Goal: Book appointment/travel/reservation

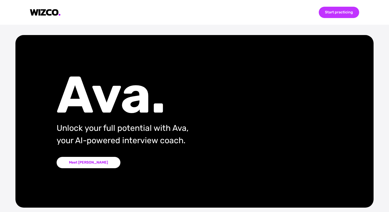
click at [334, 14] on div "Start practicing" at bounding box center [339, 12] width 40 height 11
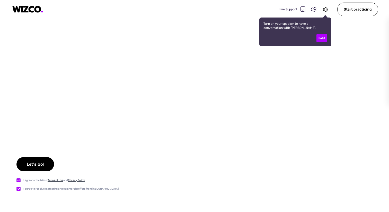
checkbox input "true"
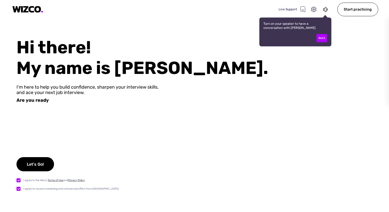
click at [328, 128] on div "Hi there! My name is Ava. I'm here to help you build confidence, sharpen your i…" at bounding box center [194, 124] width 389 height 175
click at [51, 52] on div "Hi there! My name is Ava." at bounding box center [202, 57] width 372 height 41
click at [313, 11] on icon at bounding box center [313, 9] width 5 height 5
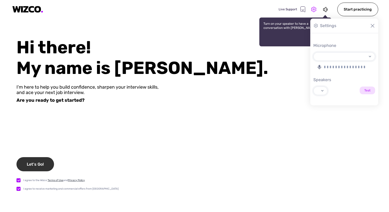
click at [38, 164] on div "Let's Go!" at bounding box center [35, 164] width 38 height 14
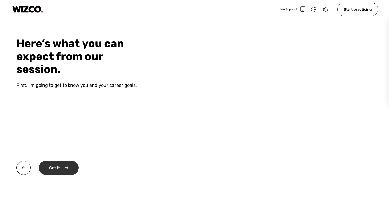
click at [62, 171] on div "Got it" at bounding box center [59, 167] width 40 height 14
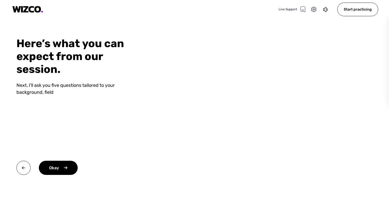
click at [228, 144] on video at bounding box center [272, 106] width 233 height 212
click at [62, 168] on div "Okay" at bounding box center [58, 167] width 39 height 14
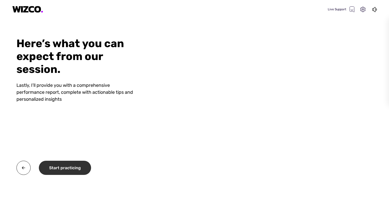
click at [65, 171] on div "Start practicing" at bounding box center [65, 167] width 52 height 14
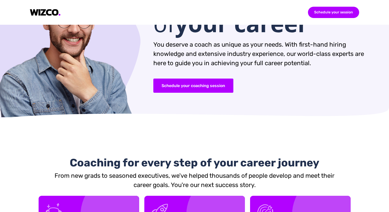
scroll to position [71, 0]
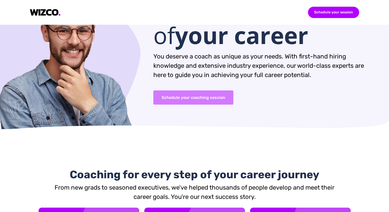
click at [188, 97] on button "Schedule your coaching session" at bounding box center [193, 97] width 80 height 14
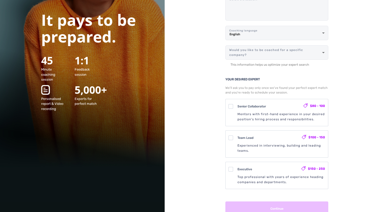
scroll to position [96, 0]
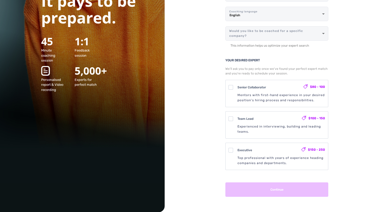
click at [236, 92] on div "Senior Collaborator $80 - 100 Mentors with first-hand experience in your desire…" at bounding box center [276, 93] width 102 height 27
click at [275, 83] on Collaborator "Senior Collaborator $80 - 100 Mentors with first-hand experience in your desire…" at bounding box center [276, 81] width 3 height 3
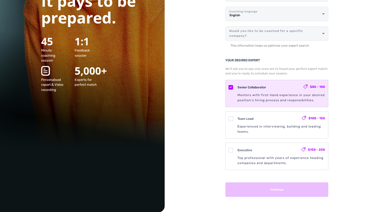
click at [234, 87] on div "Senior Collaborator $80 - 100 Mentors with first-hand experience in your desire…" at bounding box center [276, 93] width 102 height 27
click at [275, 83] on Collaborator "Senior Collaborator $80 - 100 Mentors with first-hand experience in your desire…" at bounding box center [276, 81] width 3 height 3
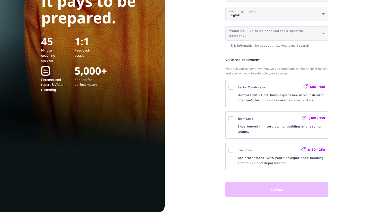
click at [231, 86] on div "Senior Collaborator $80 - 100 Mentors with first-hand experience in your desire…" at bounding box center [276, 93] width 102 height 27
click at [275, 83] on Collaborator "Senior Collaborator $80 - 100 Mentors with first-hand experience in your desire…" at bounding box center [276, 81] width 3 height 3
checkbox Collaborator "true"
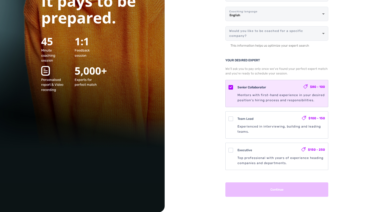
click at [253, 116] on div "Team Lead" at bounding box center [269, 118] width 64 height 6
click at [275, 115] on Lead "Team Lead $100 - 150 Experienced in interviewing, building and leading teams." at bounding box center [276, 112] width 3 height 3
checkbox Lead "true"
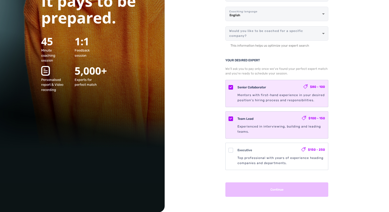
click at [235, 87] on div "Senior Collaborator $80 - 100 Mentors with first-hand experience in your desire…" at bounding box center [276, 93] width 102 height 27
click at [275, 83] on Collaborator "Senior Collaborator $80 - 100 Mentors with first-hand experience in your desire…" at bounding box center [276, 81] width 3 height 3
checkbox Collaborator "false"
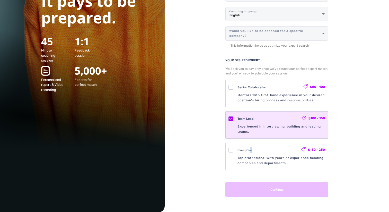
click at [249, 152] on div "Executive $150 - 250 Top professional with years of experience heading companie…" at bounding box center [280, 156] width 87 height 19
click at [229, 149] on div "Executive $150 - 250 Top professional with years of experience heading companie…" at bounding box center [276, 156] width 102 height 27
click at [275, 146] on input "Executive $150 - 250 Top professional with years of experience heading companie…" at bounding box center [276, 144] width 3 height 3
checkbox input "true"
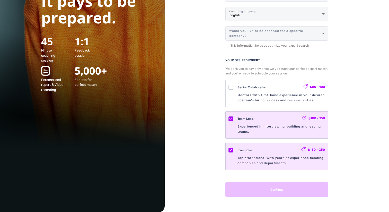
click at [233, 119] on div "Team Lead $100 - 150 Experienced in interviewing, building and leading teams." at bounding box center [276, 124] width 102 height 27
click at [275, 115] on Lead "Team Lead $100 - 150 Experienced in interviewing, building and leading teams." at bounding box center [276, 112] width 3 height 3
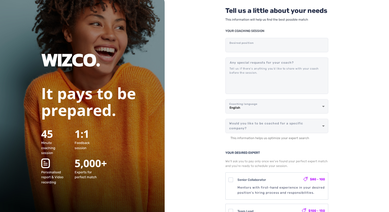
scroll to position [0, 0]
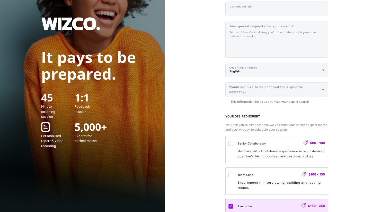
click at [251, 177] on div "Team Lead $100 - 150 Experienced in interviewing, building and leading teams." at bounding box center [280, 180] width 87 height 19
click at [275, 171] on Lead "Team Lead $100 - 150 Experienced in interviewing, building and leading teams." at bounding box center [276, 168] width 3 height 3
checkbox Lead "true"
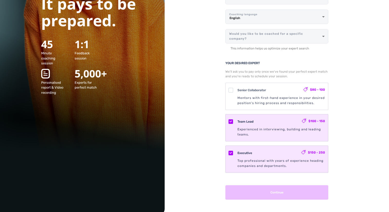
scroll to position [96, 0]
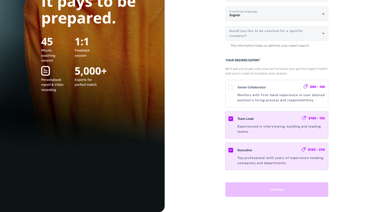
click at [232, 89] on div "Senior Collaborator $80 - 100 Mentors with first-hand experience in your desire…" at bounding box center [276, 93] width 102 height 27
click at [275, 83] on Collaborator "Senior Collaborator $80 - 100 Mentors with first-hand experience in your desire…" at bounding box center [276, 81] width 3 height 3
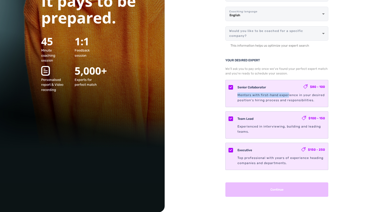
drag, startPoint x: 287, startPoint y: 93, endPoint x: 238, endPoint y: 93, distance: 49.6
click at [238, 93] on div "Mentors with first-hand experience in your desired position's hiring process an…" at bounding box center [280, 97] width 87 height 10
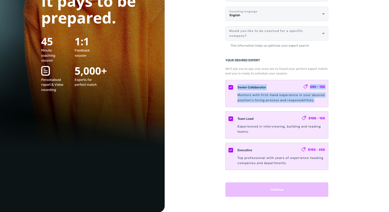
drag, startPoint x: 350, startPoint y: 102, endPoint x: 237, endPoint y: 79, distance: 115.5
click at [237, 80] on div "Tell us a little about your needs This information will help us find the best p…" at bounding box center [277, 58] width 224 height 308
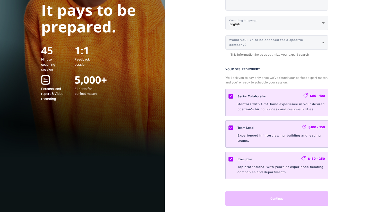
click at [234, 98] on div "Senior Collaborator $80 - 100 Mentors with first-hand experience in your desire…" at bounding box center [276, 102] width 102 height 27
click at [275, 92] on Collaborator "Senior Collaborator $80 - 100 Mentors with first-hand experience in your desire…" at bounding box center [276, 90] width 3 height 3
checkbox Collaborator "false"
